Goal: Find specific page/section: Find specific page/section

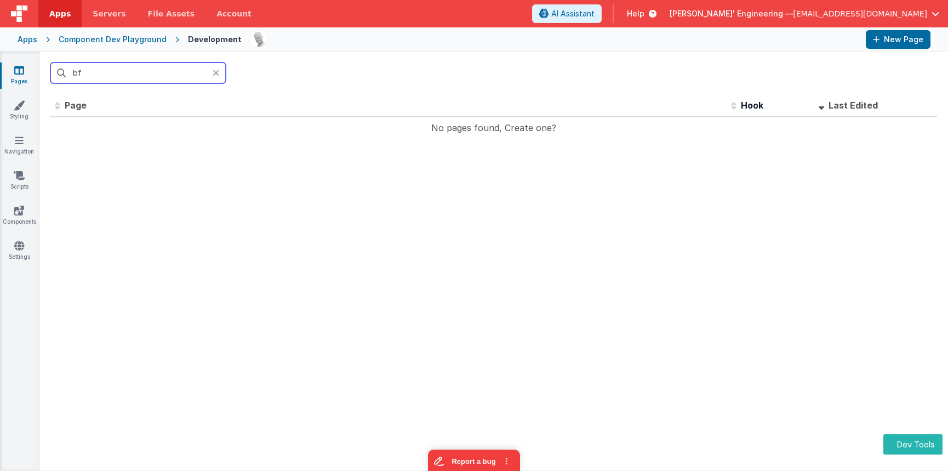
type input "b"
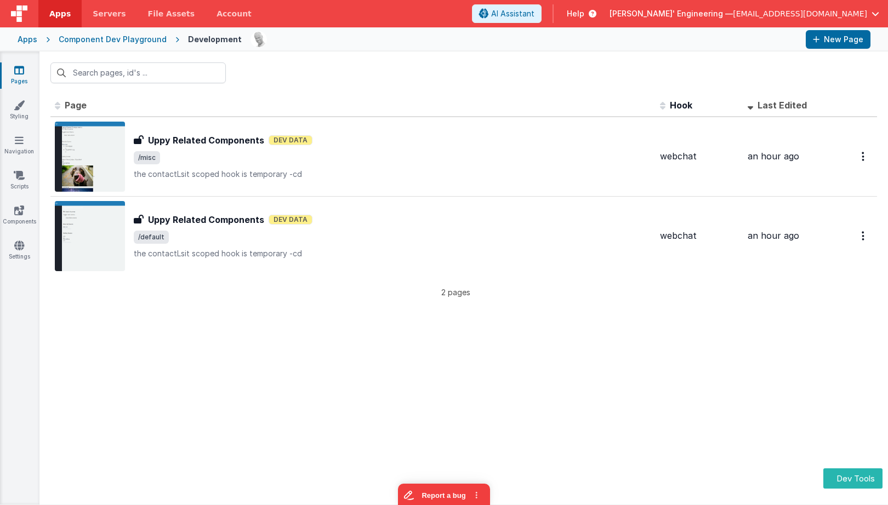
click at [375, 77] on div at bounding box center [463, 73] width 848 height 43
